Goal: Task Accomplishment & Management: Manage account settings

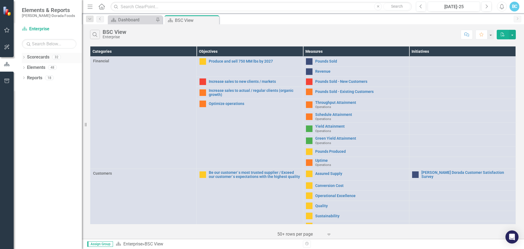
click at [25, 58] on icon "Dropdown" at bounding box center [24, 57] width 4 height 3
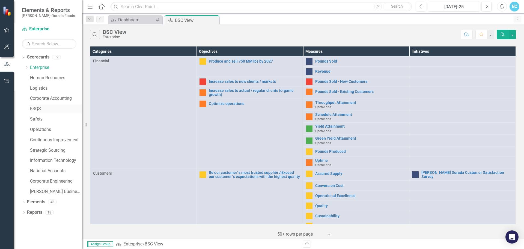
click at [37, 109] on link "FSQS" at bounding box center [56, 109] width 52 height 6
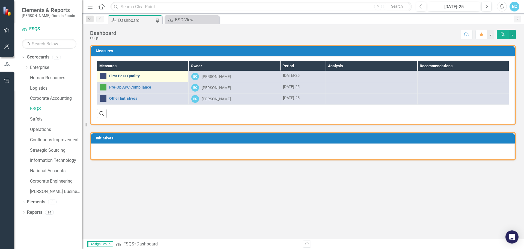
click at [119, 76] on link "First Pass Quality" at bounding box center [147, 76] width 76 height 4
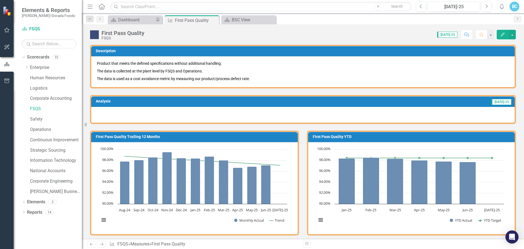
click at [102, 109] on div at bounding box center [302, 115] width 423 height 16
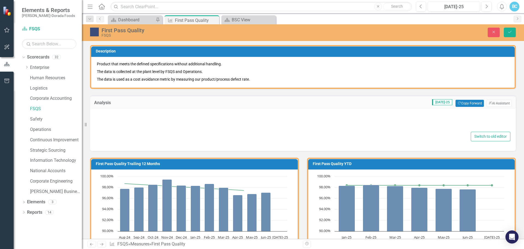
click at [105, 111] on div "Switch to old editor" at bounding box center [303, 130] width 426 height 42
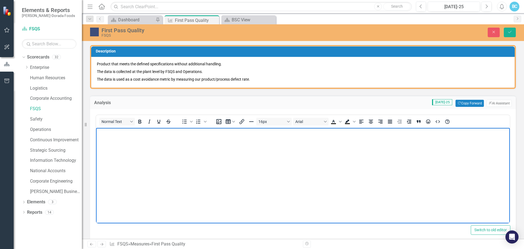
click at [108, 131] on p "Rich Text Area. Press ALT-0 for help." at bounding box center [302, 132] width 411 height 7
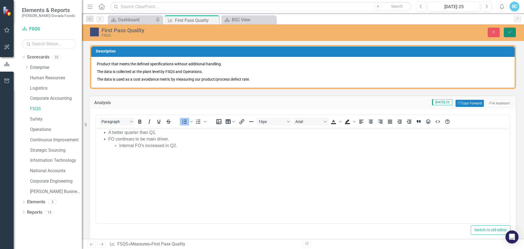
drag, startPoint x: 507, startPoint y: 31, endPoint x: 72, endPoint y: 25, distance: 434.9
click at [507, 31] on button "Save" at bounding box center [510, 33] width 12 height 10
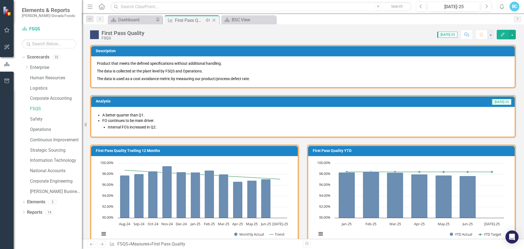
click at [213, 20] on icon "Close" at bounding box center [213, 20] width 5 height 4
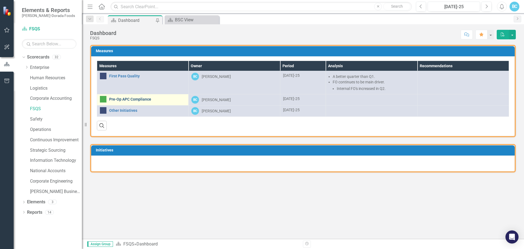
click at [122, 99] on link "Pre-Op APC Compliance" at bounding box center [147, 99] width 76 height 4
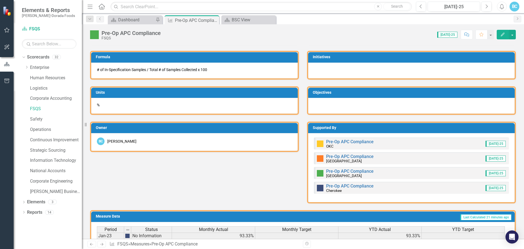
scroll to position [27, 0]
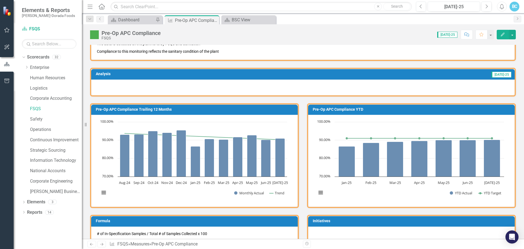
click at [103, 82] on div at bounding box center [302, 87] width 423 height 16
click at [102, 84] on div at bounding box center [302, 87] width 423 height 16
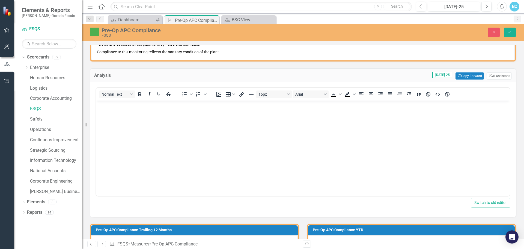
scroll to position [0, 0]
click at [120, 105] on p "Rich Text Area. Press ALT-0 for help." at bounding box center [302, 104] width 411 height 7
click at [184, 91] on icon "Bullet list" at bounding box center [184, 94] width 7 height 7
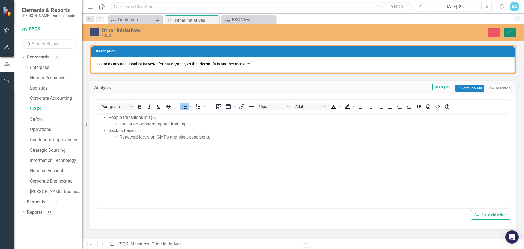
click at [509, 31] on icon "Save" at bounding box center [509, 32] width 5 height 4
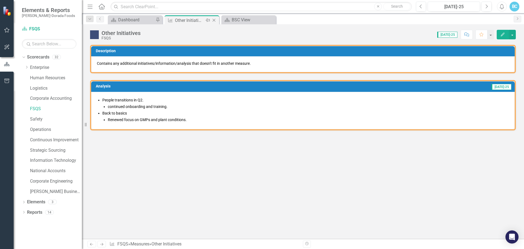
click at [214, 20] on icon "Close" at bounding box center [213, 20] width 5 height 4
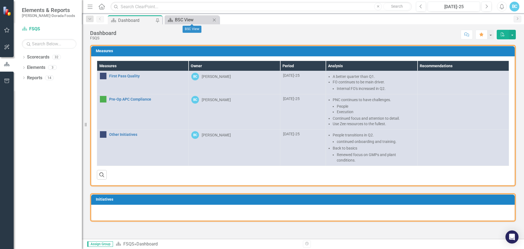
click at [191, 19] on div "BSC View" at bounding box center [193, 19] width 36 height 7
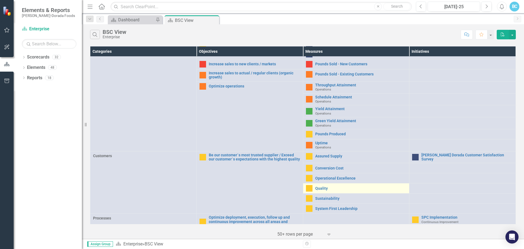
scroll to position [27, 0]
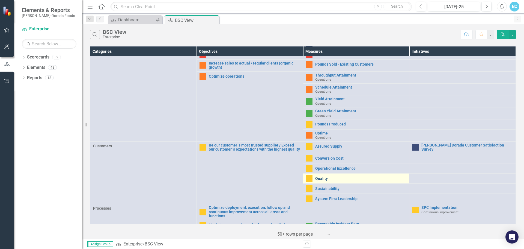
click at [318, 176] on link "Quality" at bounding box center [360, 178] width 91 height 4
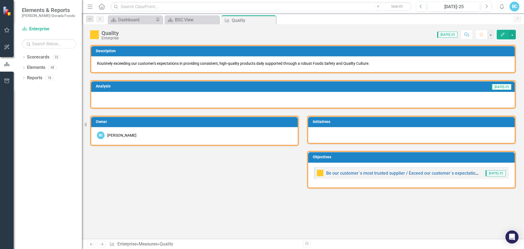
click at [100, 94] on div at bounding box center [302, 100] width 423 height 16
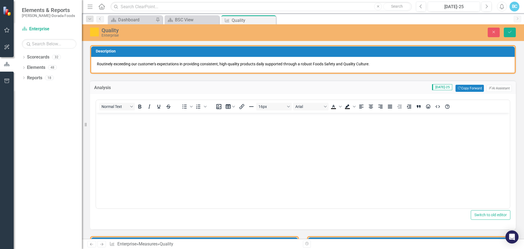
click at [110, 117] on p "Rich Text Area. Press ALT-0 for help." at bounding box center [302, 117] width 411 height 7
click at [183, 106] on icon "Bullet list" at bounding box center [184, 106] width 7 height 7
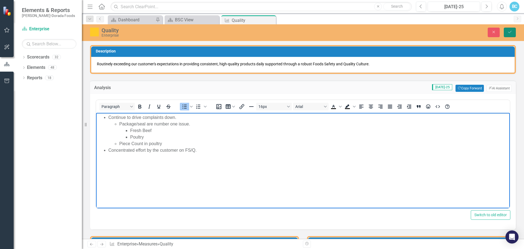
click at [510, 31] on icon "Save" at bounding box center [509, 32] width 5 height 4
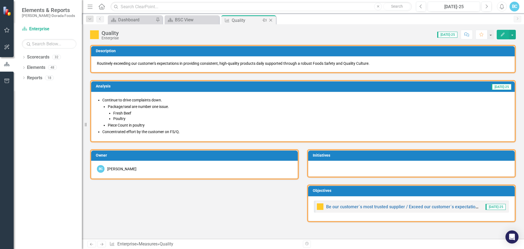
click at [271, 20] on icon "Close" at bounding box center [270, 20] width 5 height 4
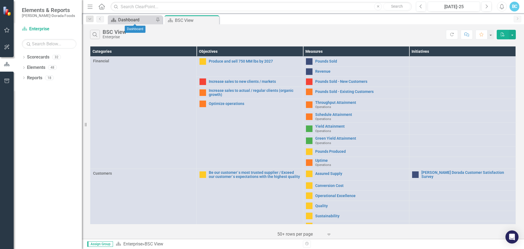
click at [136, 18] on div "Dashboard" at bounding box center [136, 19] width 36 height 7
